Goal: Ask a question

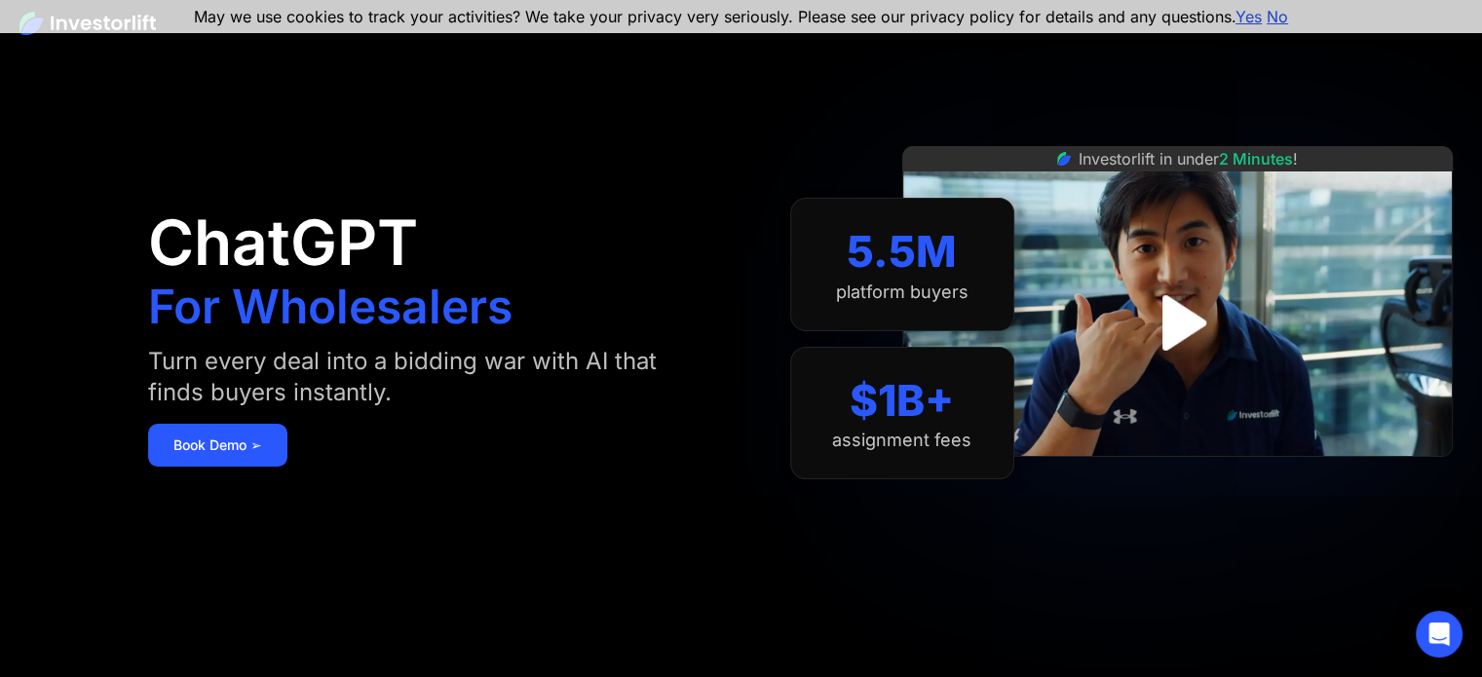
click at [129, 580] on aside "ChatGPT For Wholesalers Turn every deal into a bidding war with AI that finds b…" at bounding box center [741, 338] width 1482 height 677
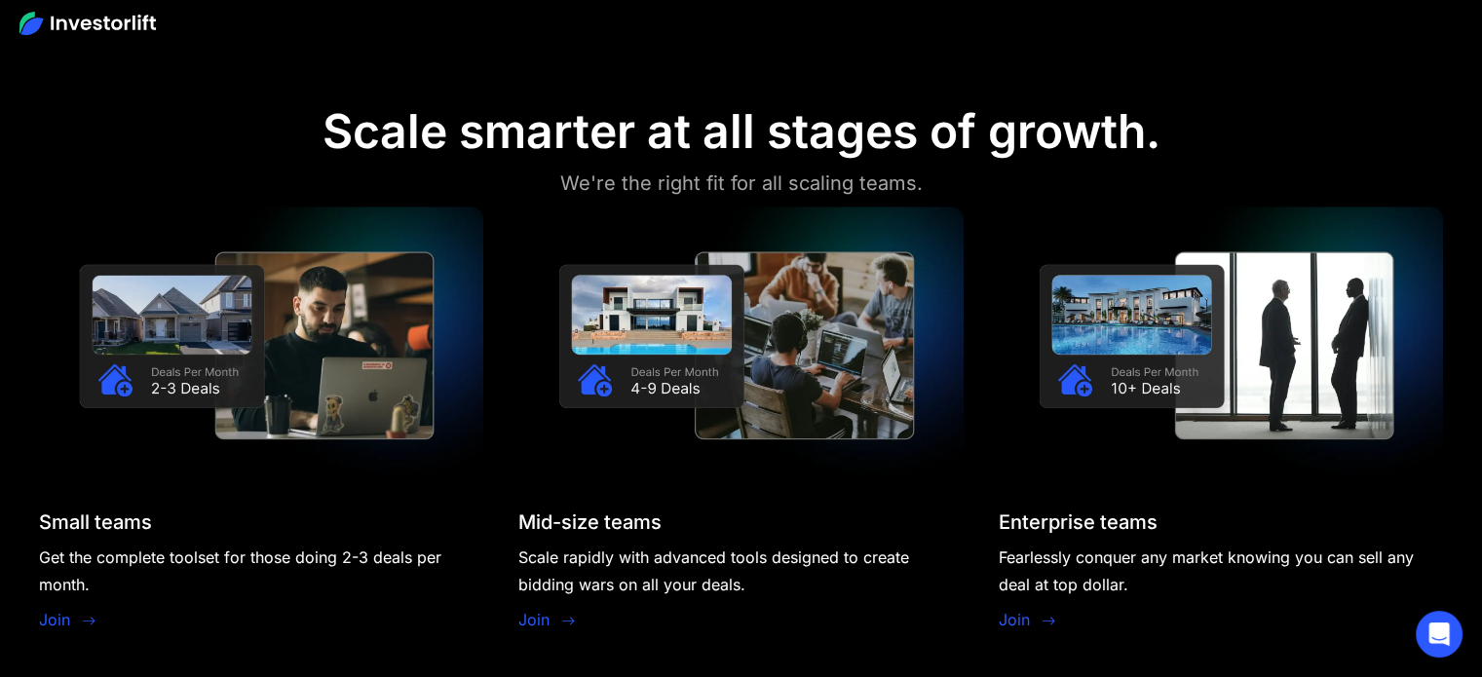
scroll to position [1551, 0]
click at [1368, 559] on div "Fearlessly conquer any market knowing you can sell any deal at top dollar." at bounding box center [1221, 572] width 444 height 55
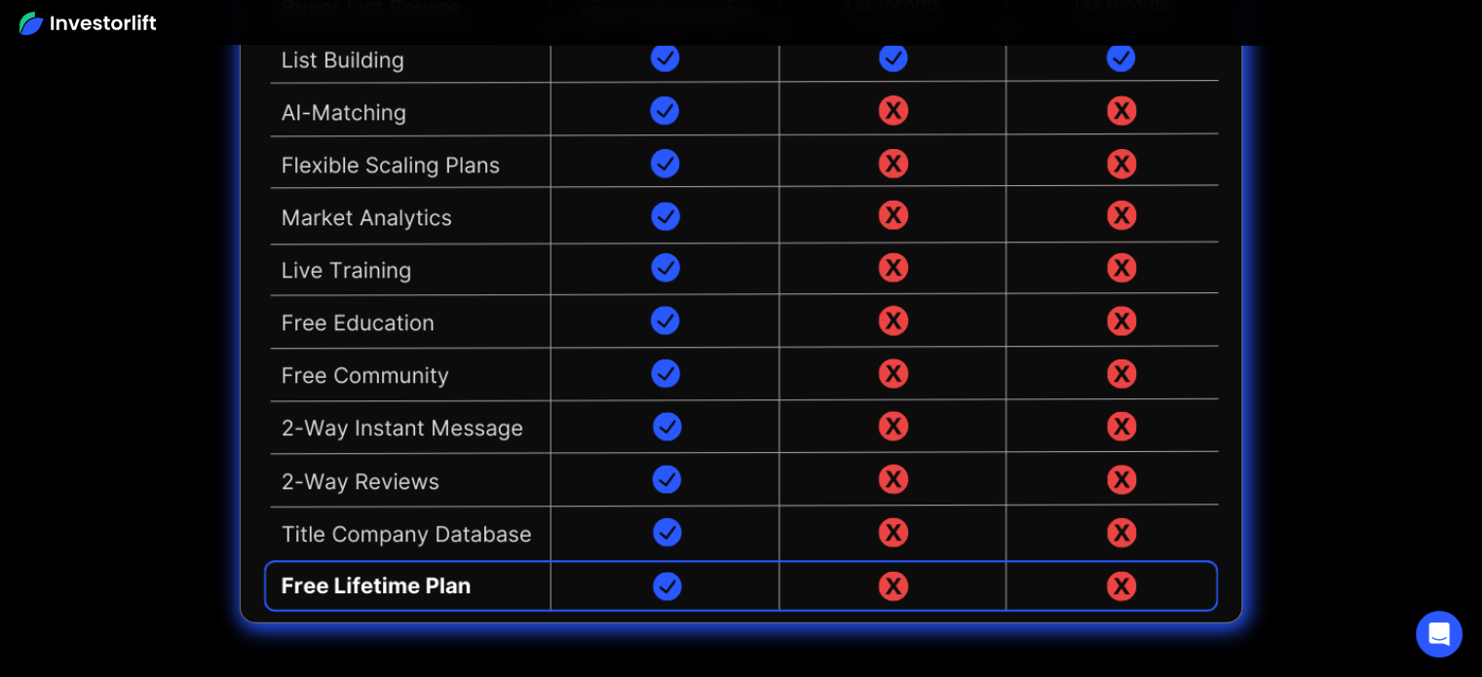
scroll to position [4690, 0]
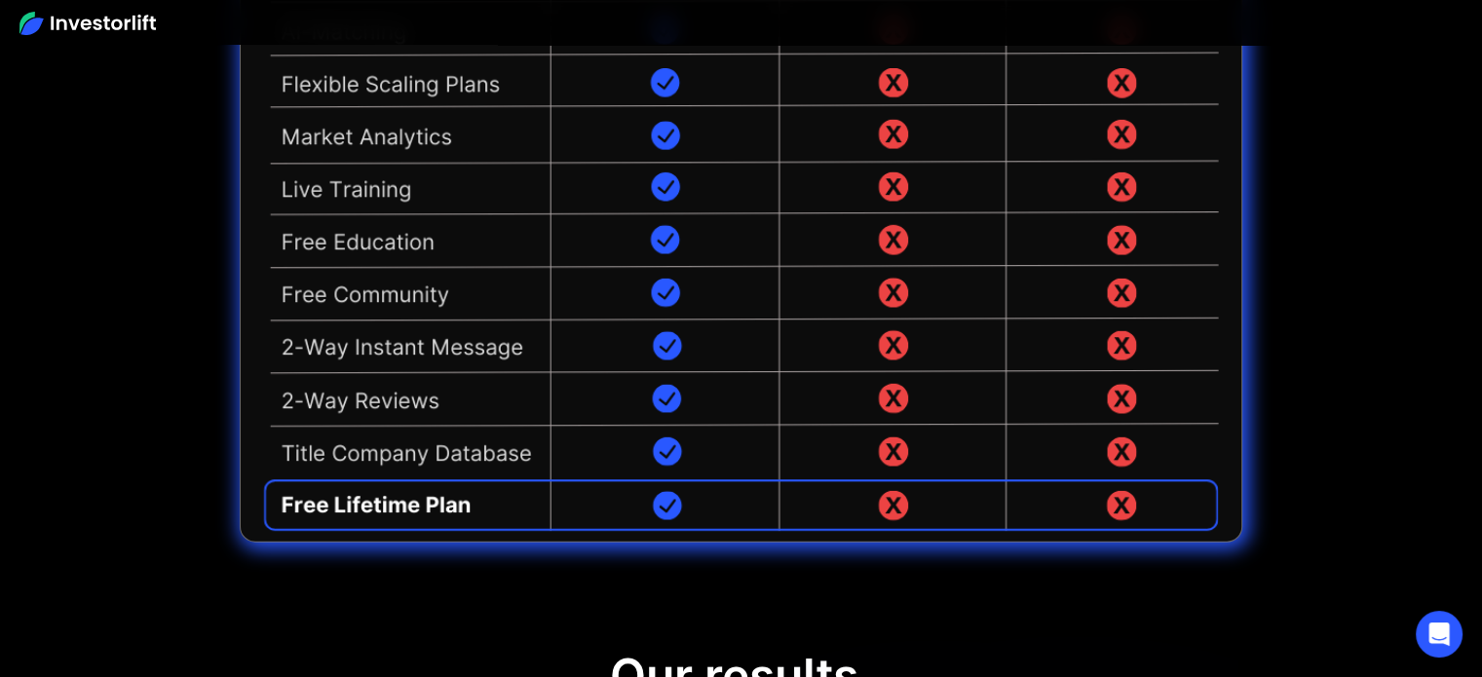
click at [452, 459] on img at bounding box center [741, 160] width 1002 height 765
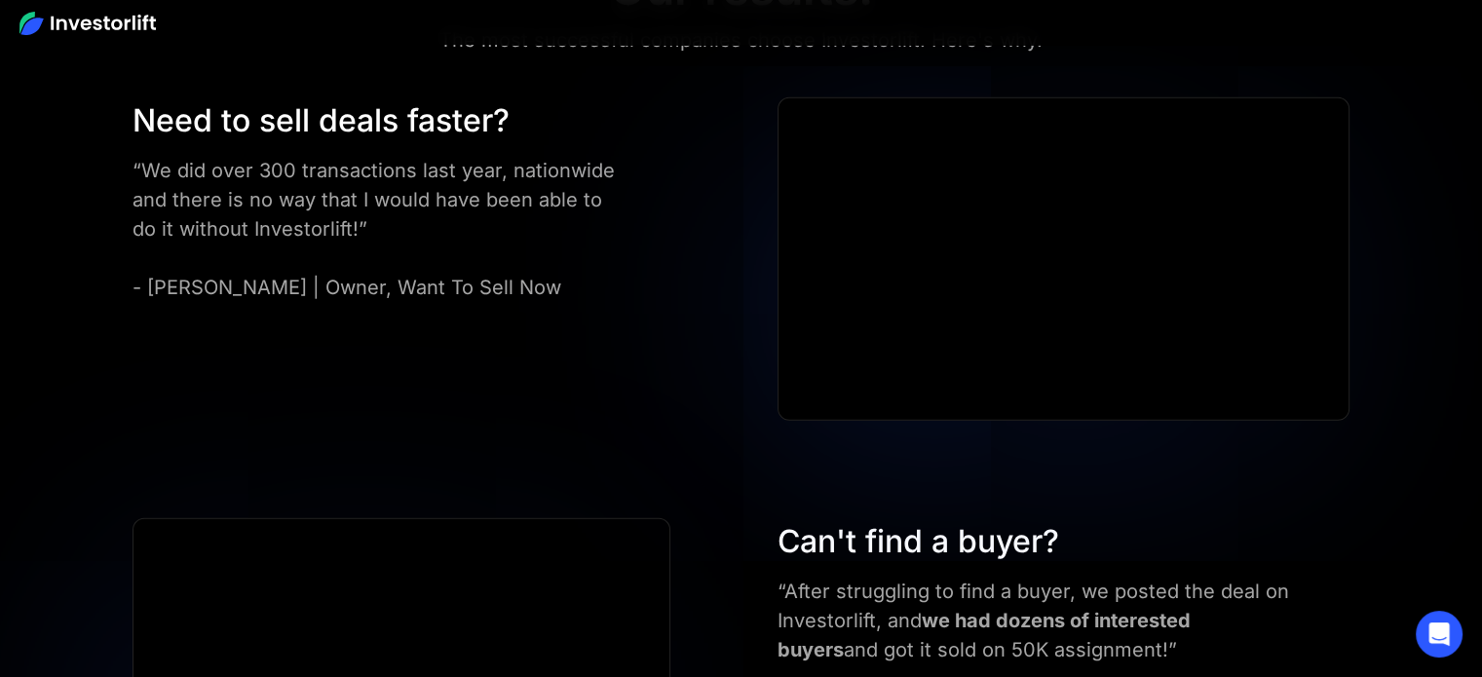
scroll to position [0, 0]
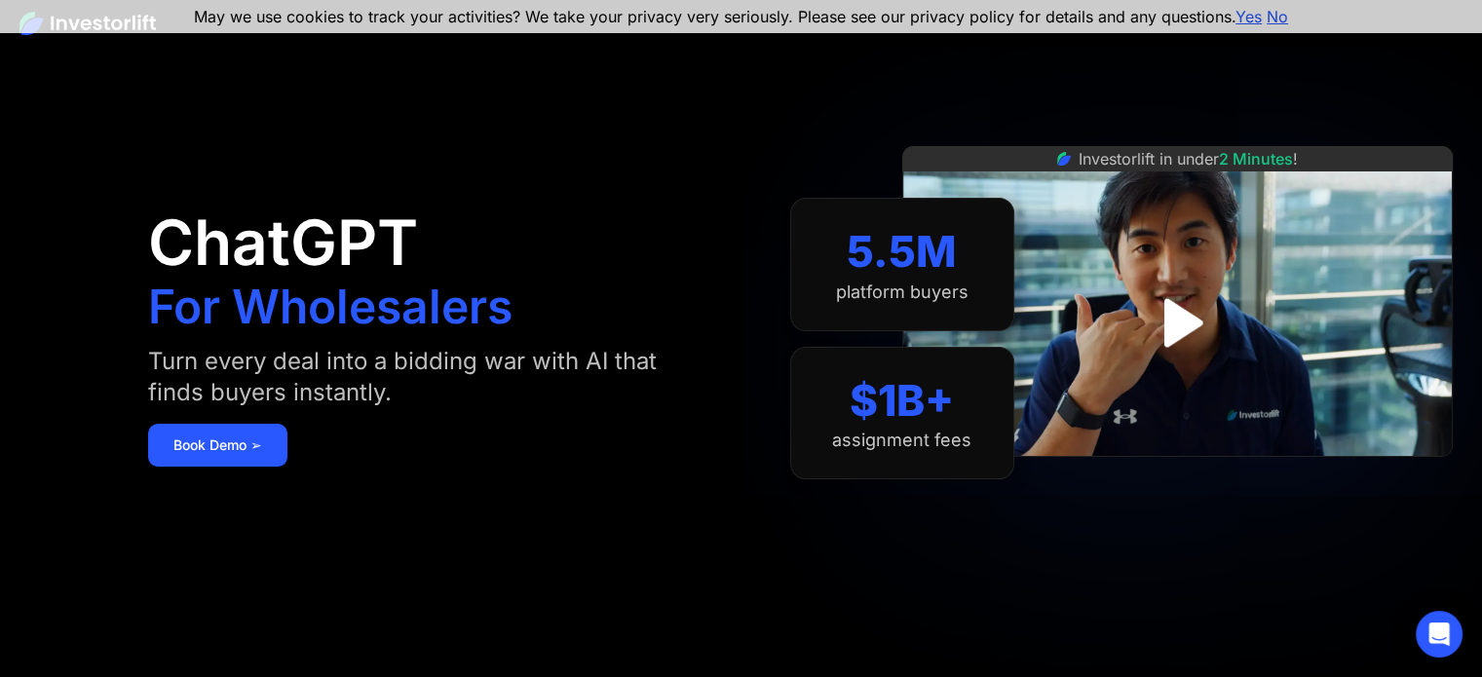
click at [1242, 19] on link "Yes" at bounding box center [1248, 16] width 26 height 19
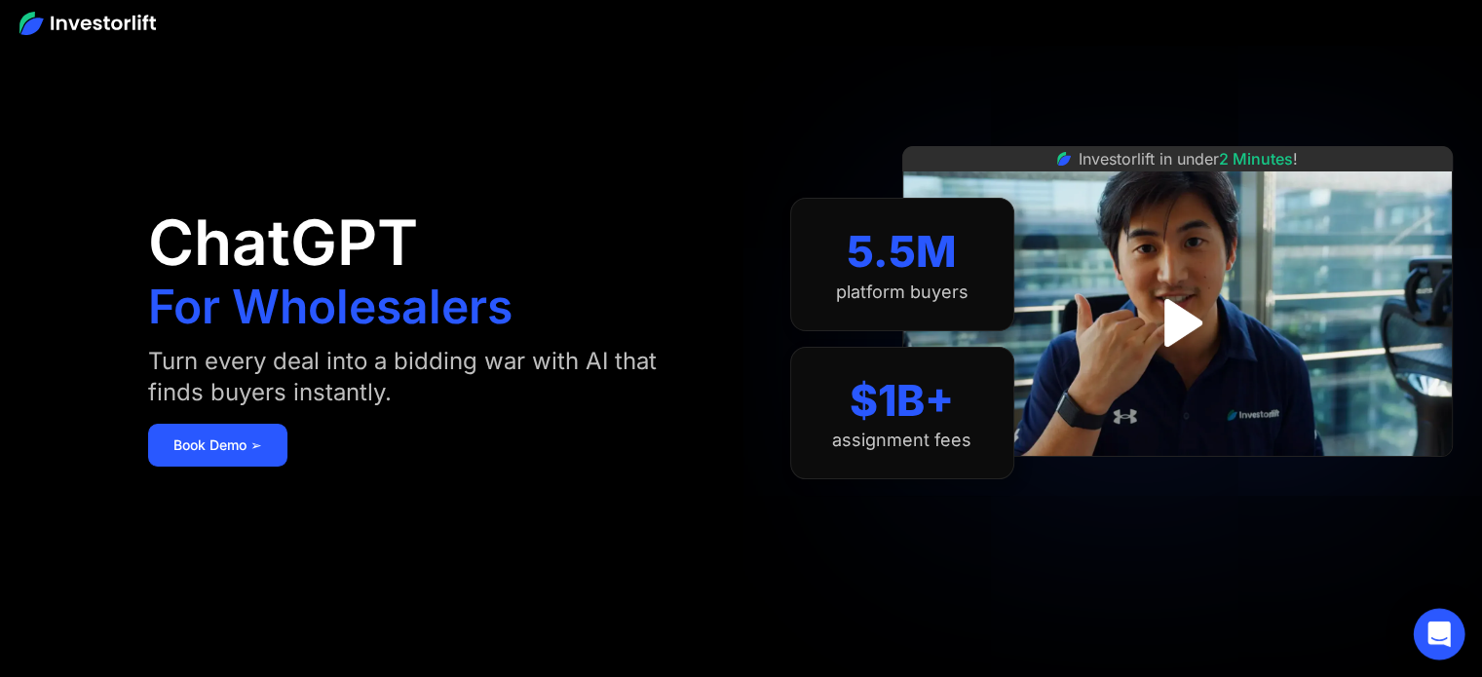
click at [1442, 642] on icon "Open Intercom Messenger" at bounding box center [1438, 634] width 25 height 25
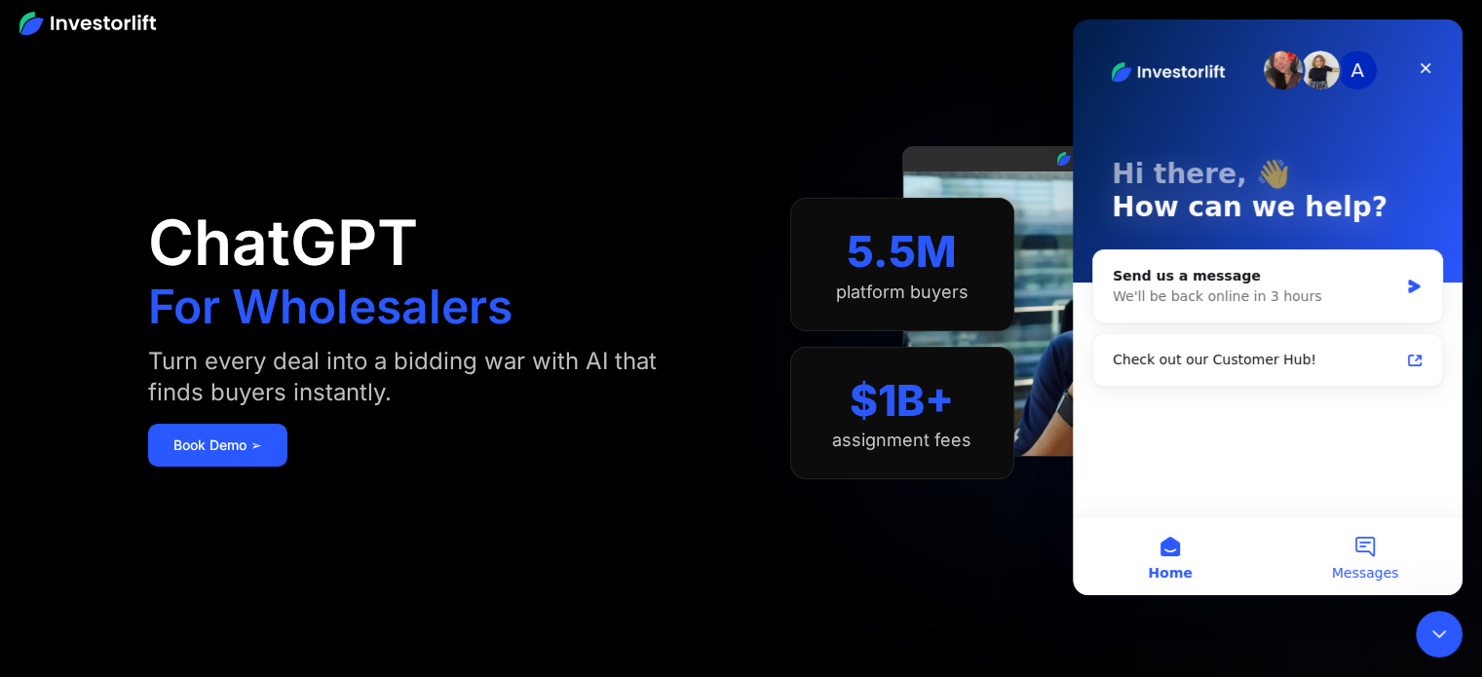
click at [1365, 562] on button "Messages" at bounding box center [1364, 556] width 195 height 78
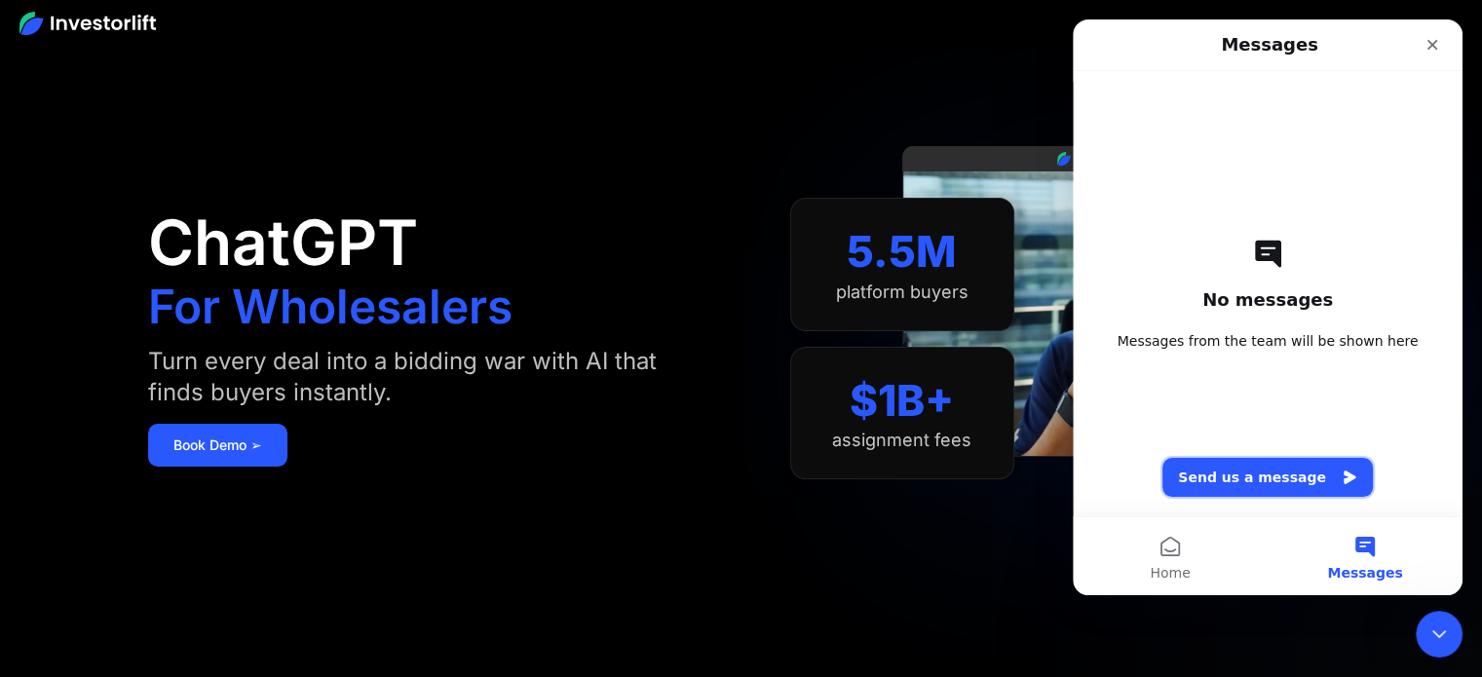
click at [1287, 486] on button "Send us a message" at bounding box center [1267, 477] width 210 height 39
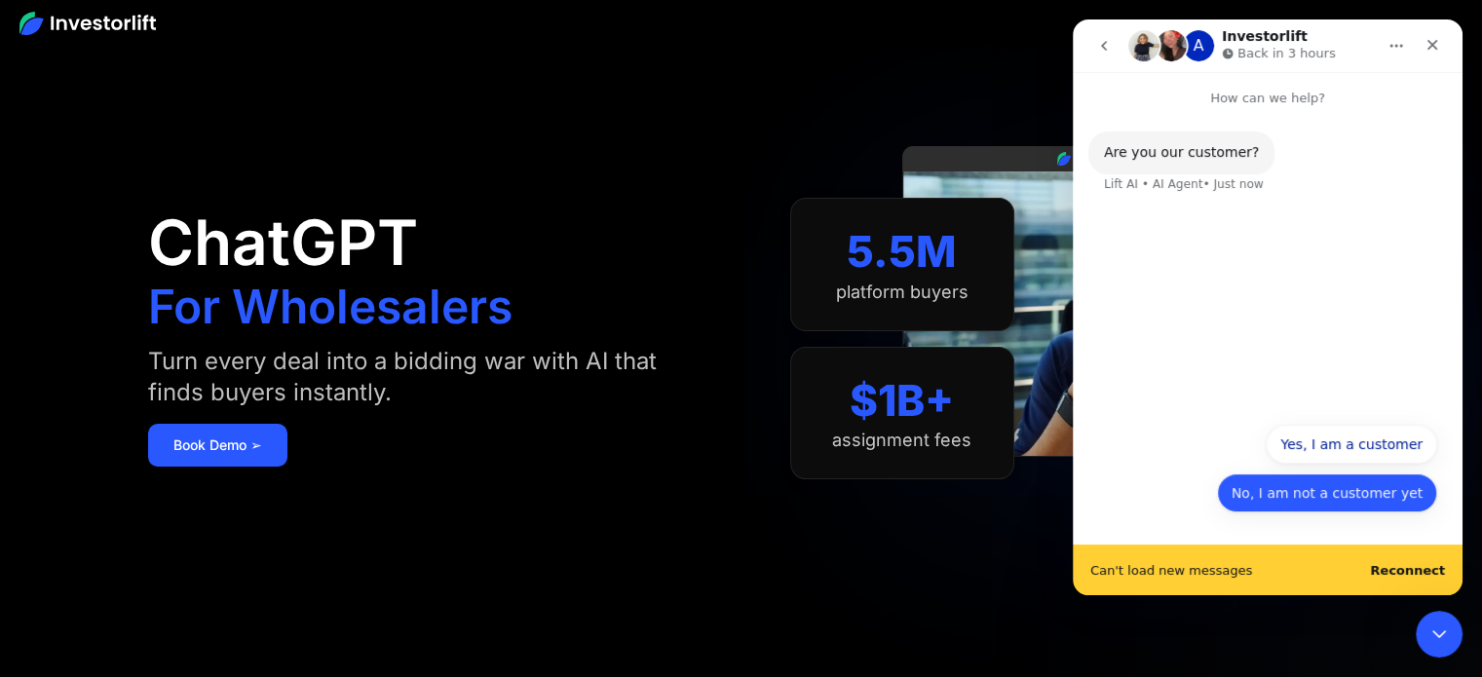
click at [1332, 509] on button "No, I am not a customer yet" at bounding box center [1327, 492] width 220 height 39
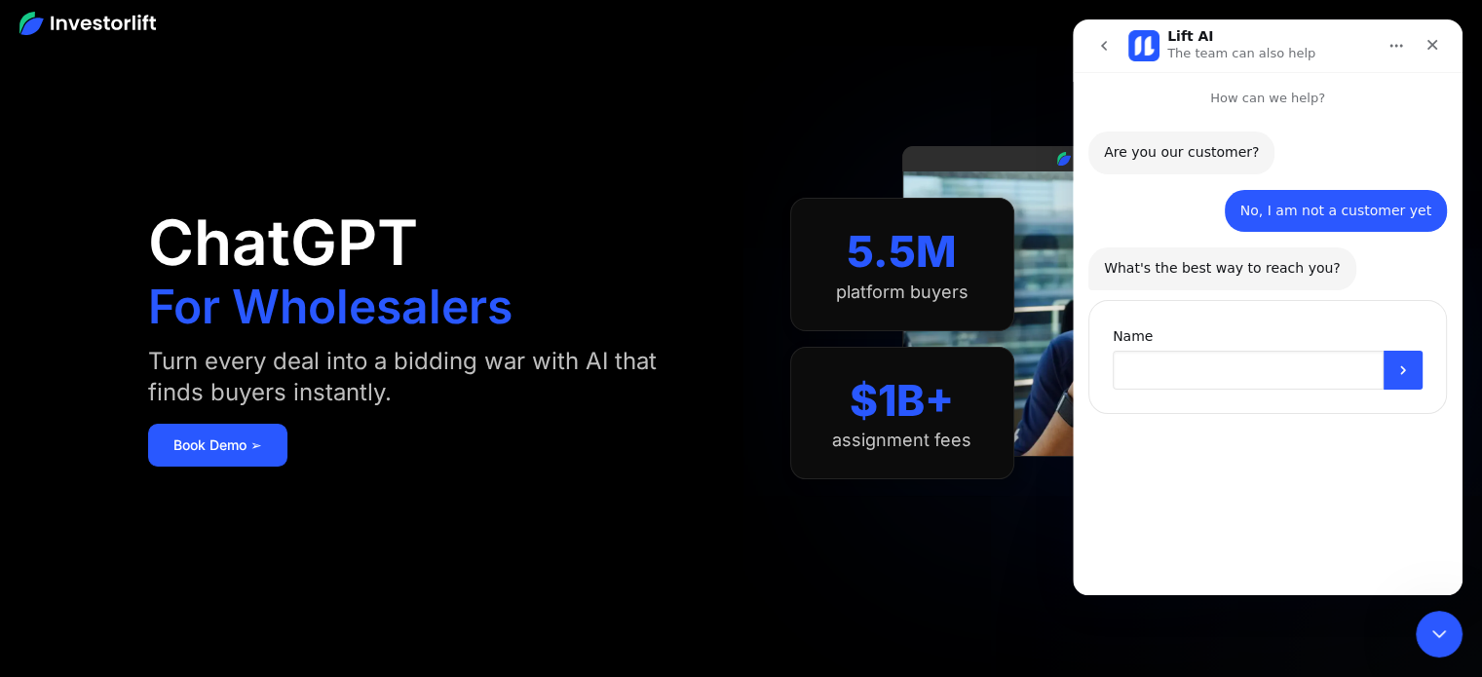
click at [1307, 357] on input "Name" at bounding box center [1248, 370] width 271 height 39
type input "*******"
click at [1407, 369] on icon "Submit" at bounding box center [1403, 370] width 16 height 16
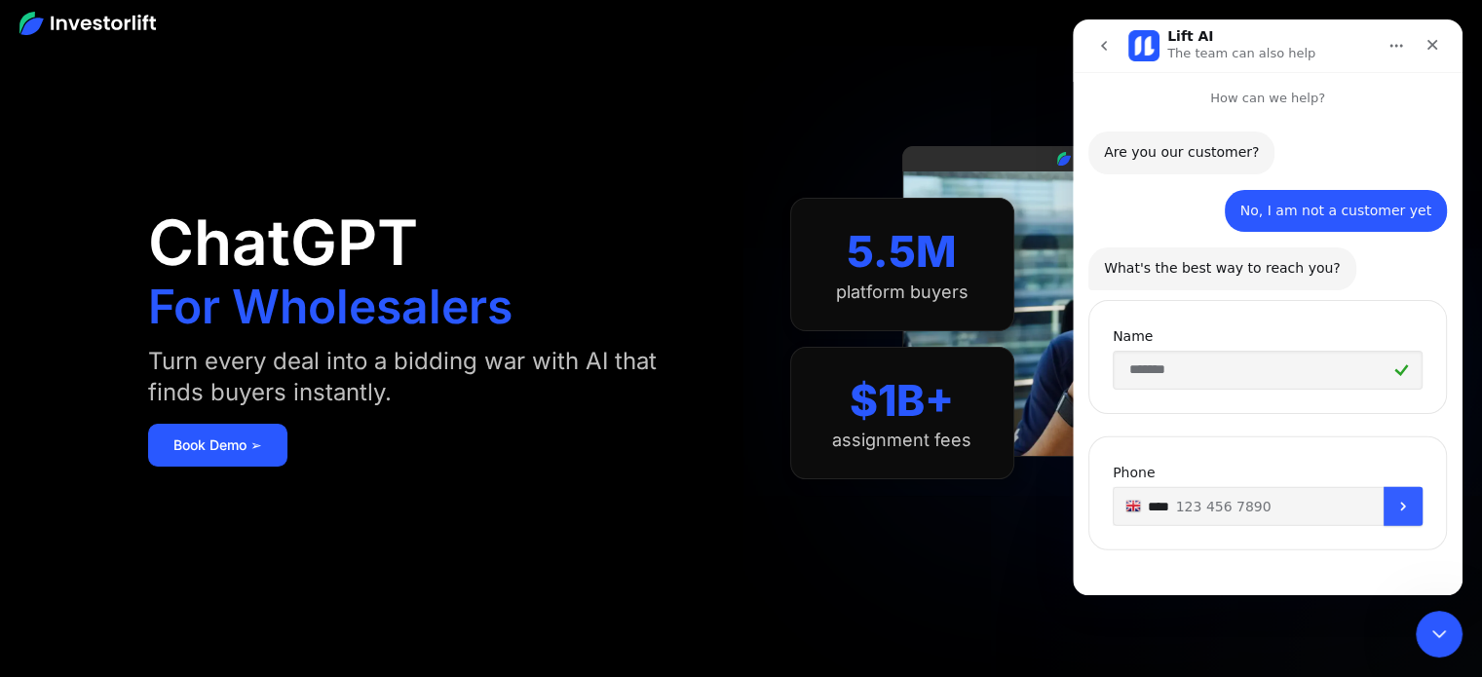
scroll to position [4, 0]
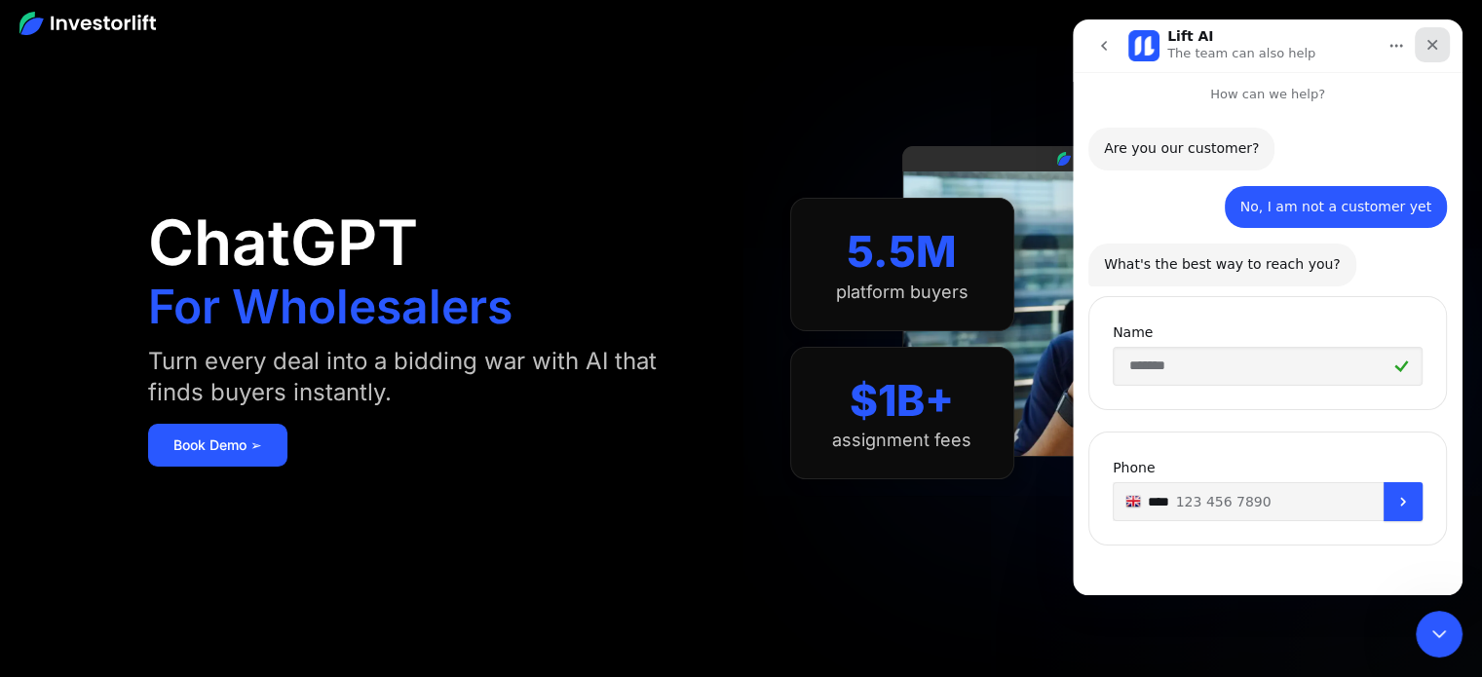
click at [1435, 34] on div "Close" at bounding box center [1432, 44] width 35 height 35
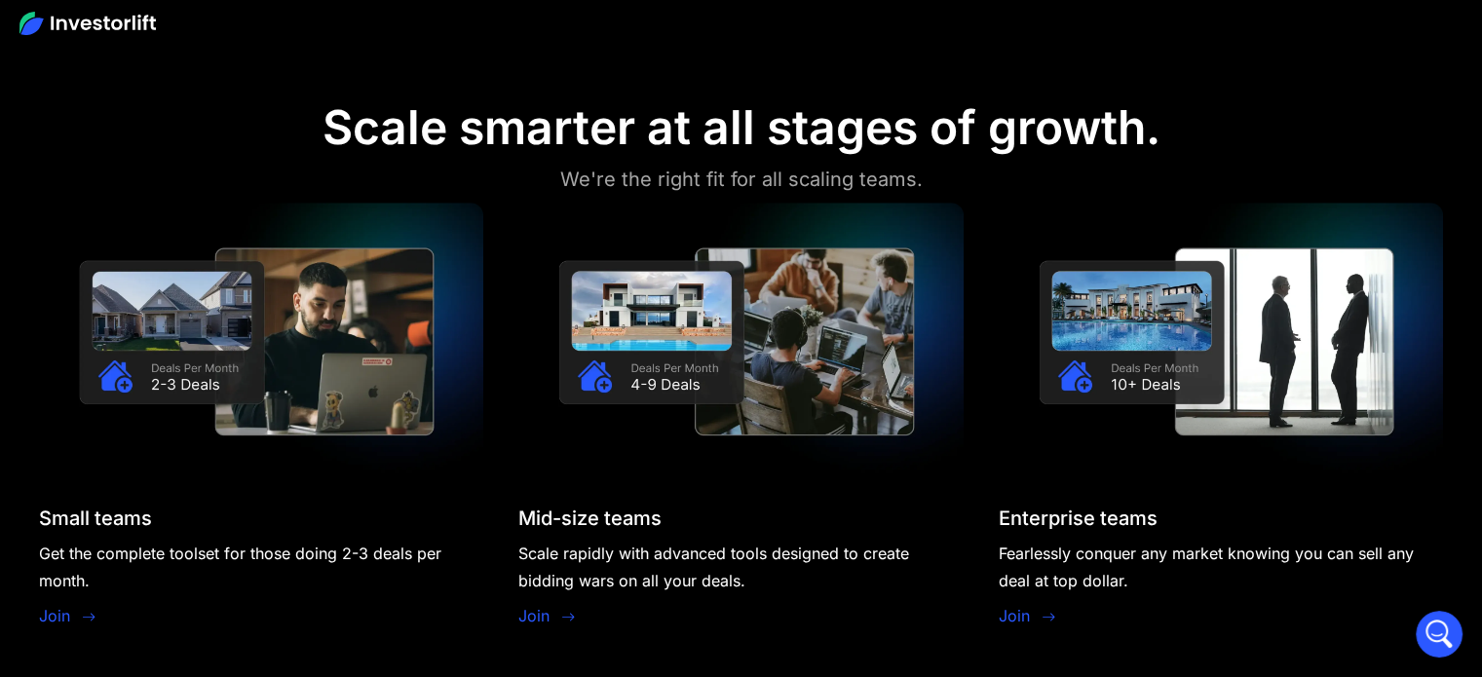
scroll to position [0, 0]
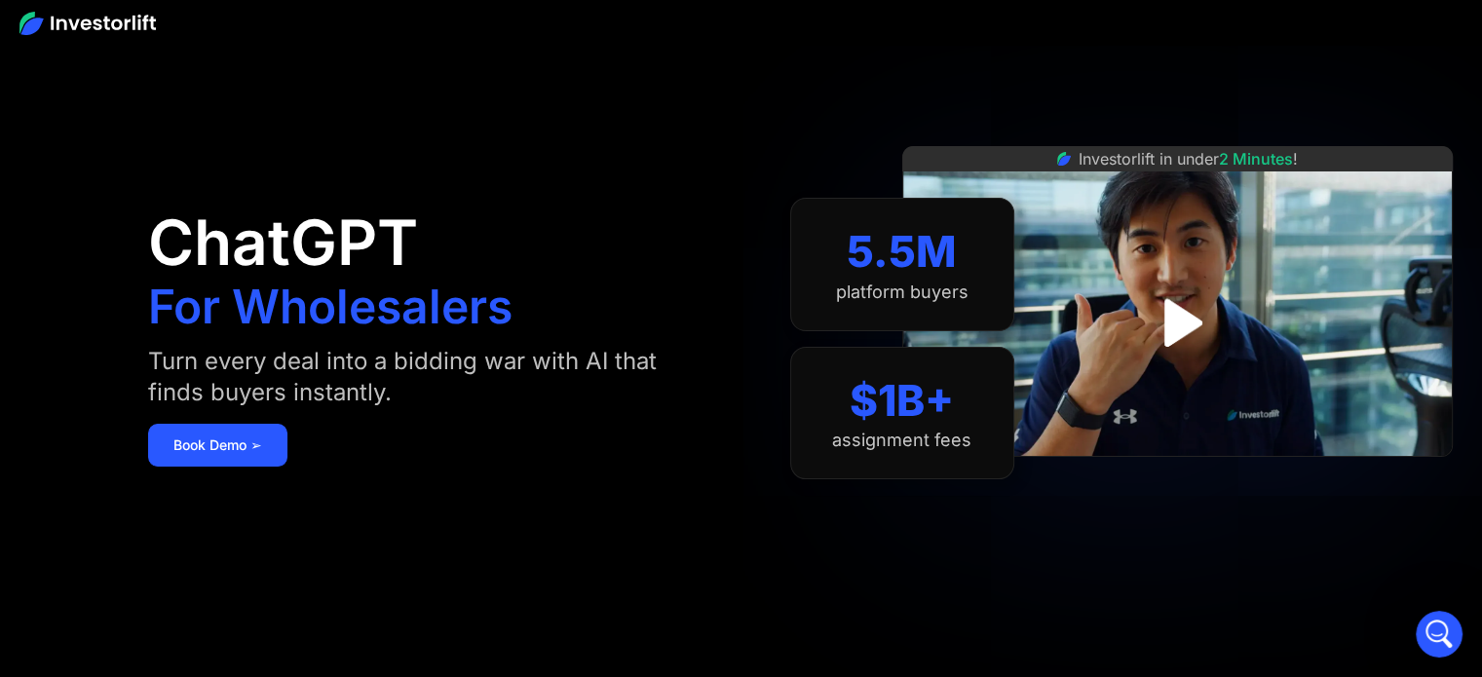
click at [106, 27] on img at bounding box center [87, 23] width 136 height 23
